Goal: Find specific page/section: Find specific page/section

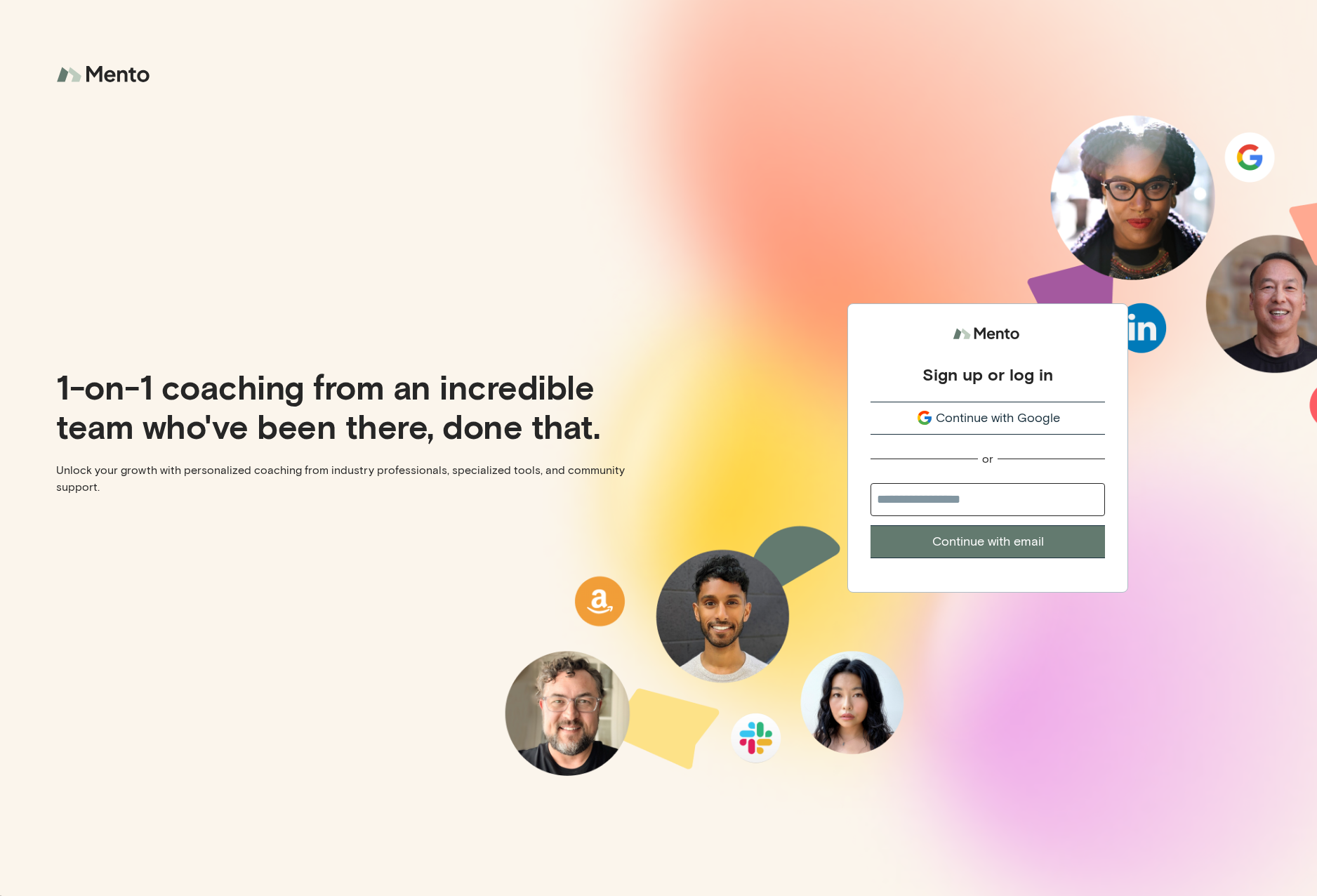
click at [957, 426] on span "Continue with Google" at bounding box center [998, 419] width 125 height 19
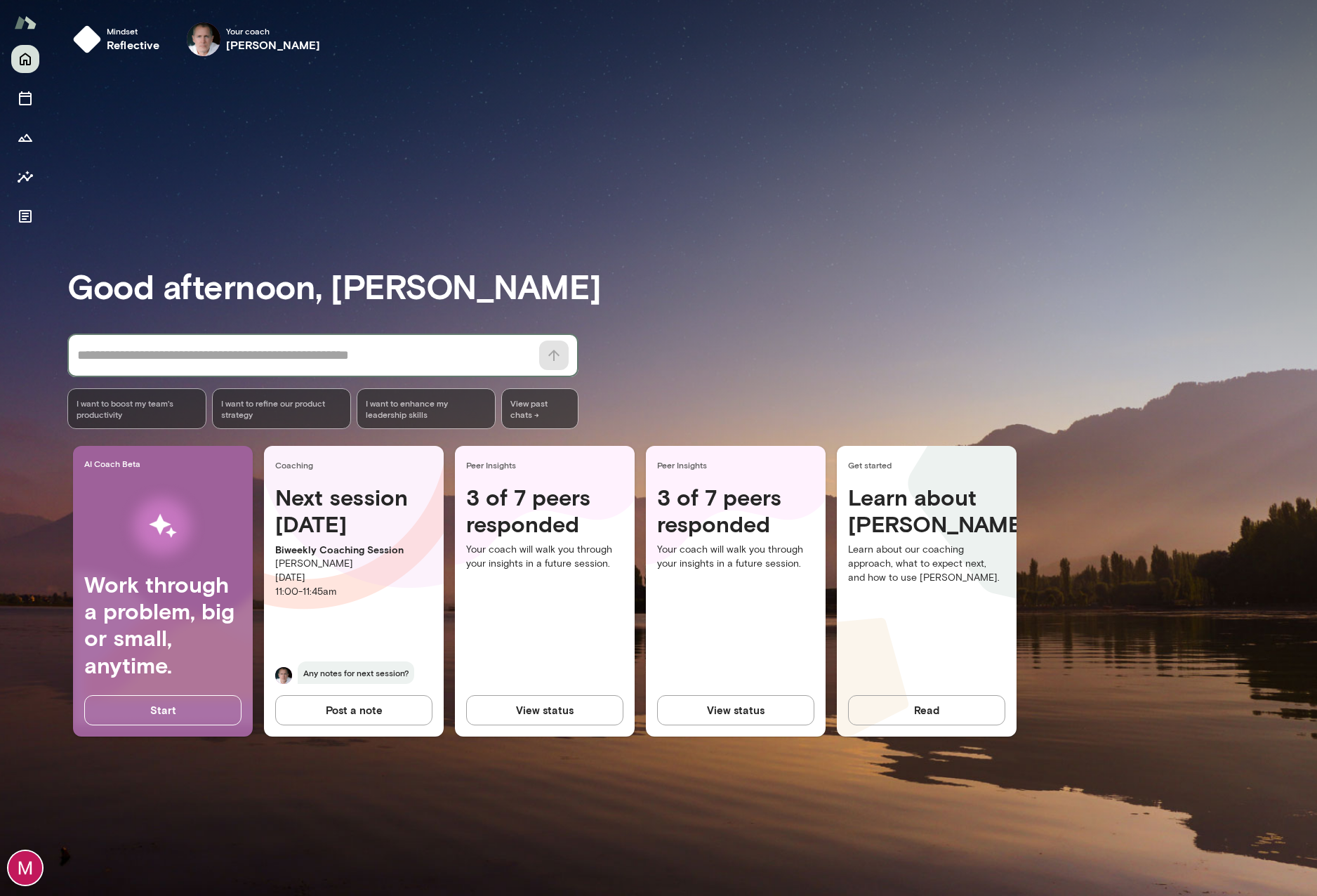
click at [242, 358] on textarea at bounding box center [304, 355] width 454 height 19
click at [424, 362] on textarea at bounding box center [304, 355] width 454 height 19
click at [19, 88] on button "Sessions" at bounding box center [25, 98] width 28 height 28
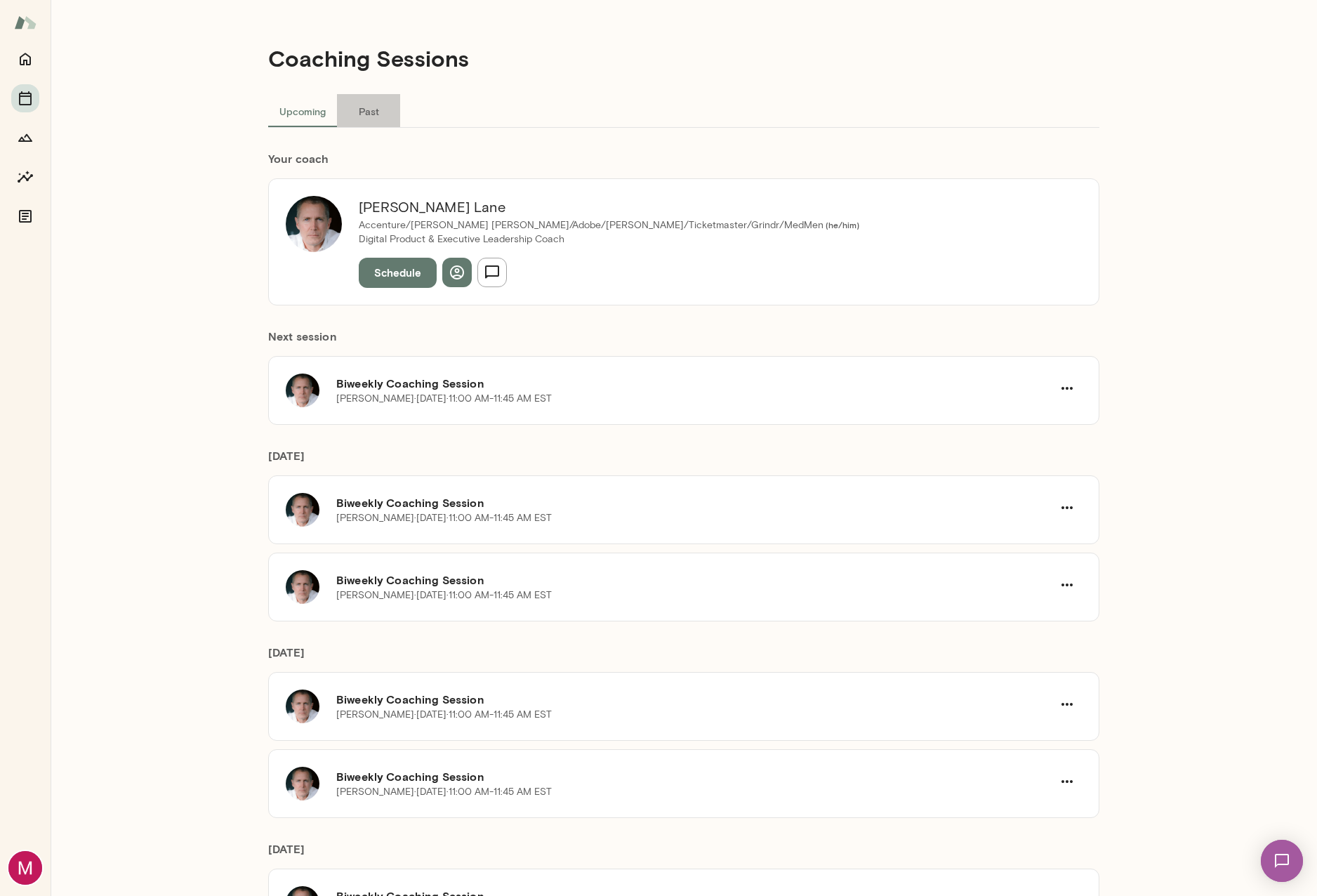
click at [353, 112] on button "Past" at bounding box center [369, 111] width 63 height 33
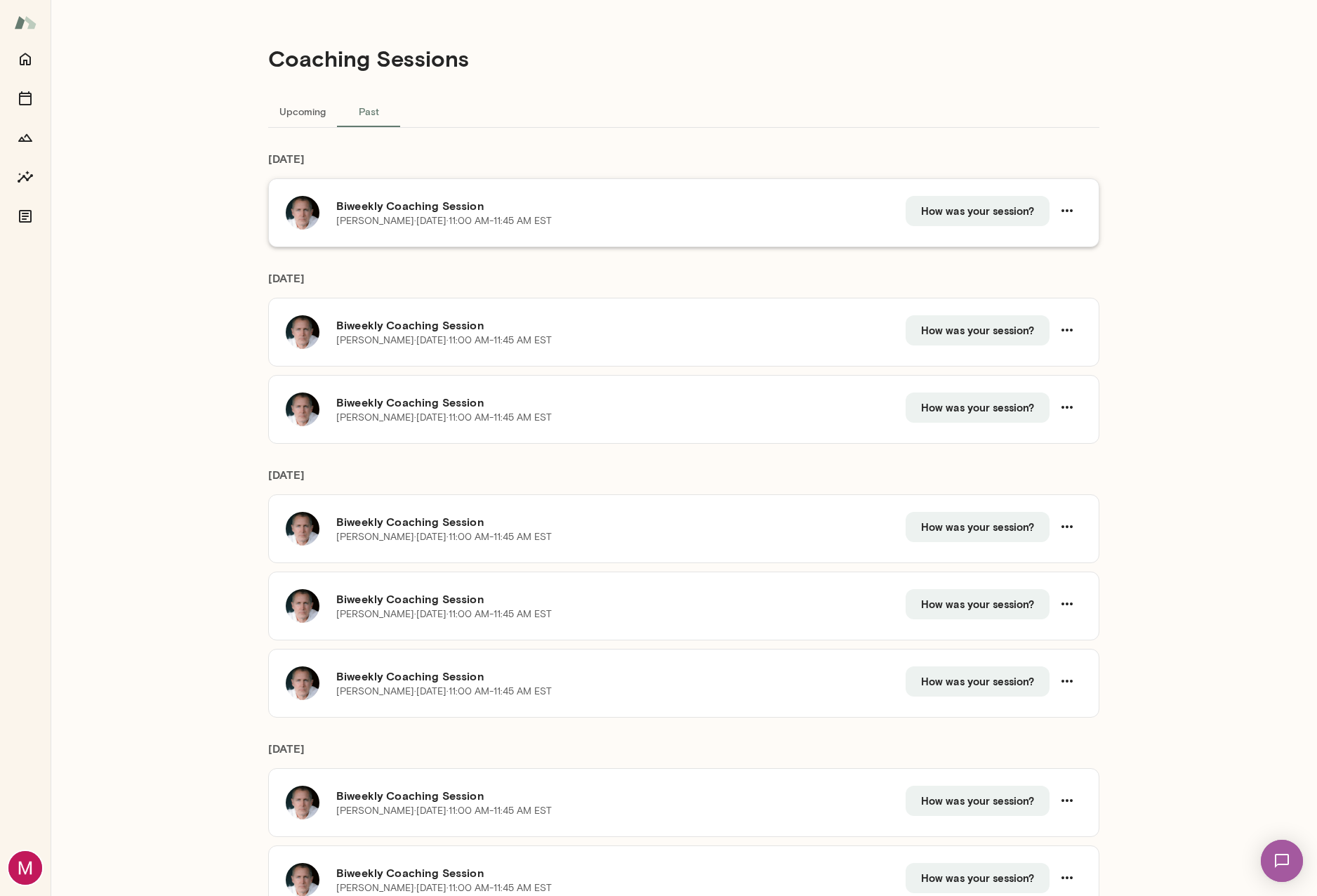
click at [787, 201] on h6 "Biweekly Coaching Session" at bounding box center [620, 205] width 569 height 17
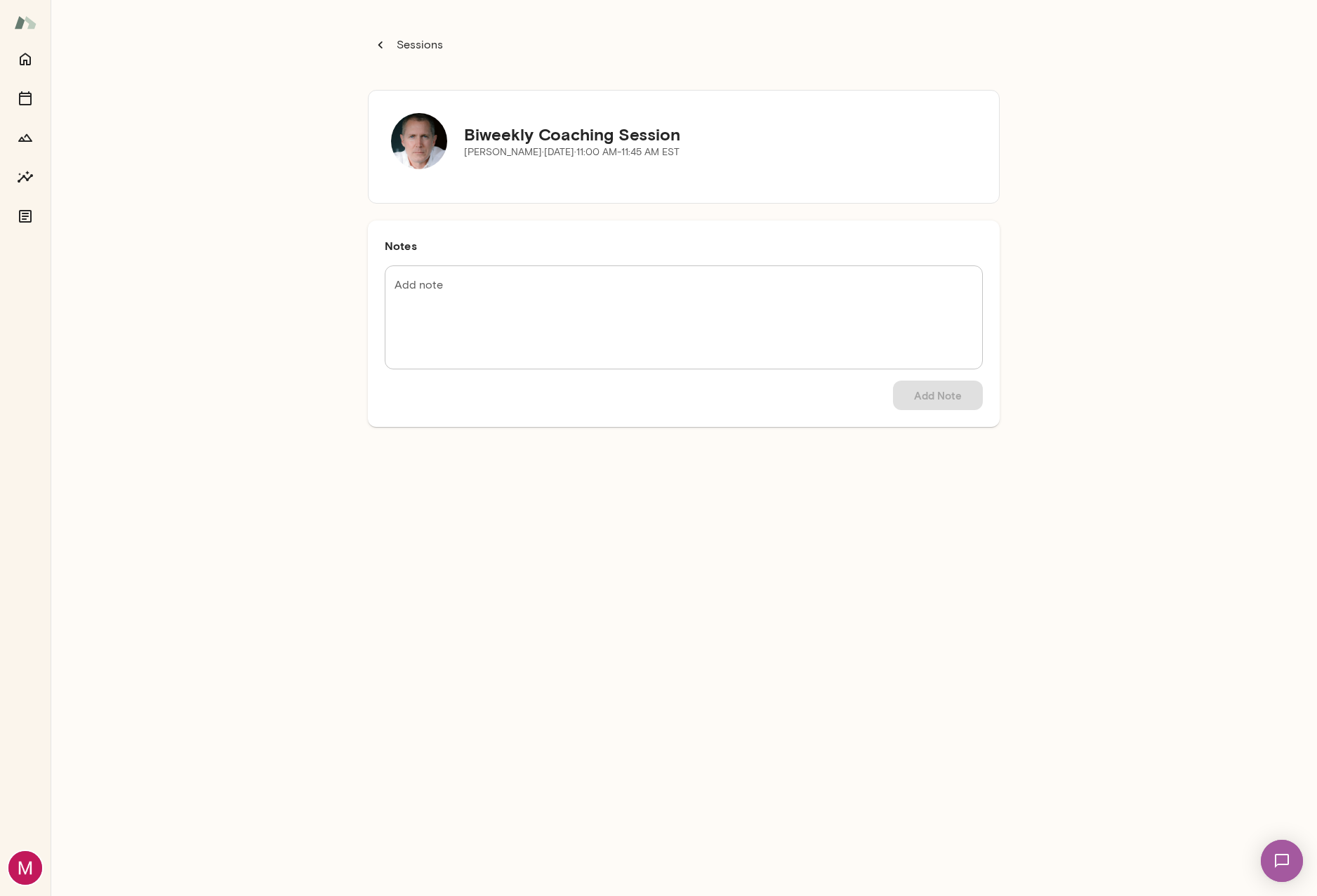
click at [198, 106] on div "Sessions Biweekly Coaching Session Mike Lane · Mon, Aug 11 · 11:00 AM-11:45 AM …" at bounding box center [684, 448] width 1267 height 896
